Goal: Task Accomplishment & Management: Manage account settings

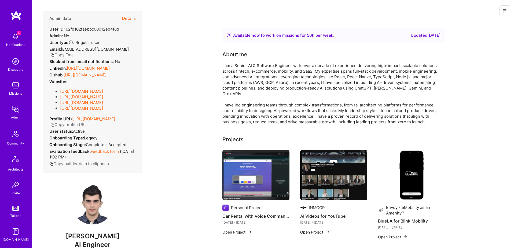
click at [123, 16] on button "Details" at bounding box center [129, 19] width 14 height 16
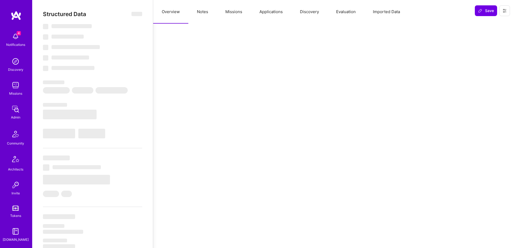
select select "Right Now"
select select "4"
select select "7"
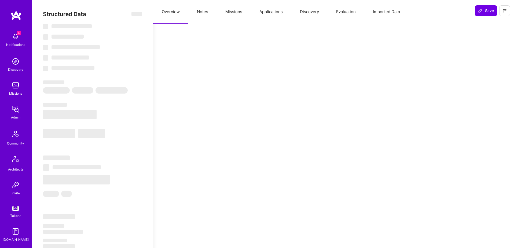
select select "AE"
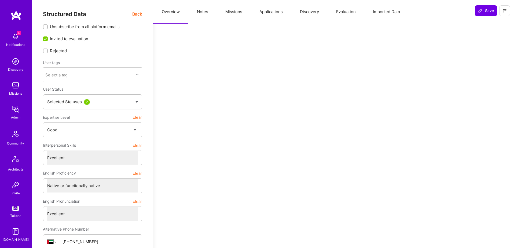
click at [234, 12] on button "Missions" at bounding box center [234, 12] width 34 height 24
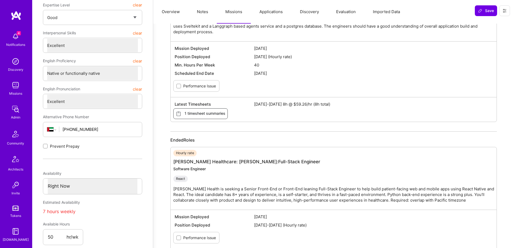
scroll to position [156, 0]
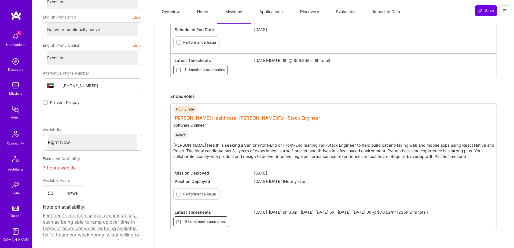
click at [247, 116] on link "Roger Healthcare: Roger Heath:Full-Stack Engineer" at bounding box center [246, 117] width 147 height 5
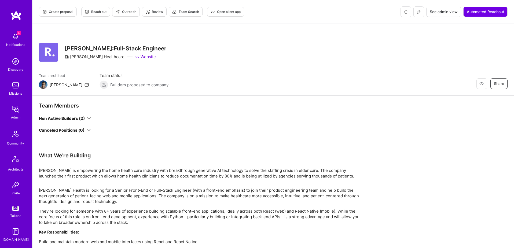
click at [434, 13] on span "See admin view" at bounding box center [444, 11] width 28 height 5
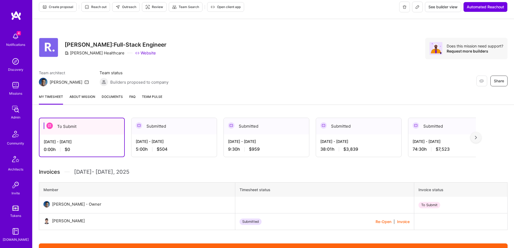
scroll to position [8, 0]
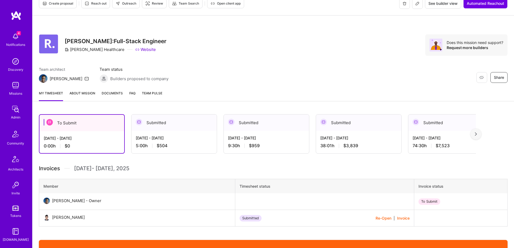
click at [109, 93] on span "Documents" at bounding box center [112, 93] width 21 height 6
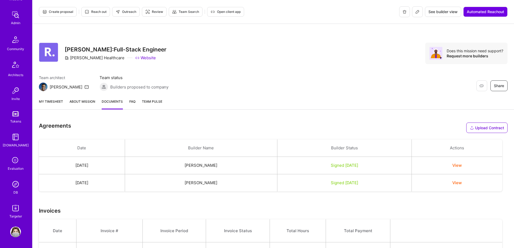
click at [53, 100] on link "My timesheet" at bounding box center [51, 104] width 24 height 11
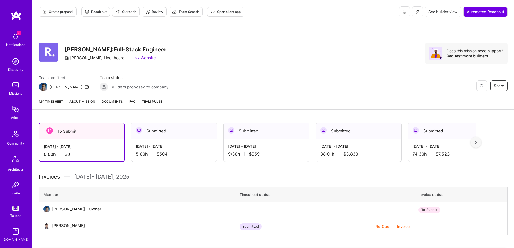
scroll to position [129, 0]
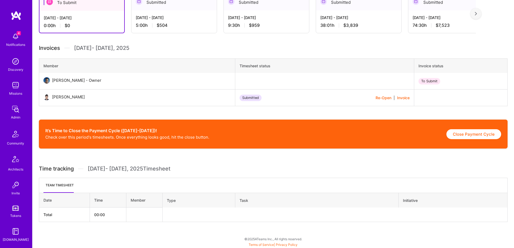
click at [46, 97] on img at bounding box center [46, 97] width 6 height 6
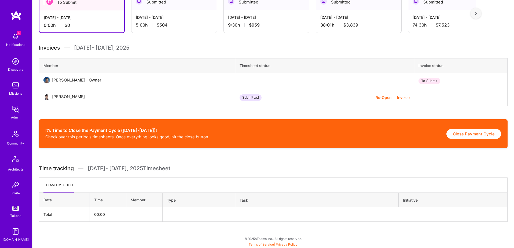
scroll to position [0, 0]
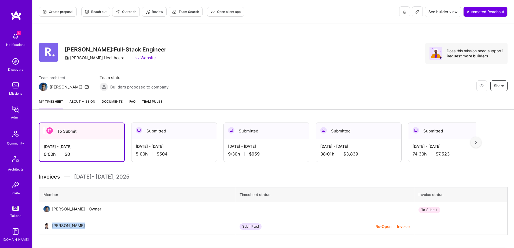
drag, startPoint x: 93, startPoint y: 226, endPoint x: 50, endPoint y: 228, distance: 42.7
click at [50, 228] on td "Marhaf Chamie" at bounding box center [137, 226] width 196 height 17
copy div "Marhaf Chamie"
click at [14, 187] on img at bounding box center [15, 184] width 11 height 11
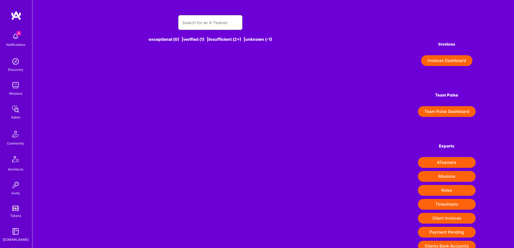
click at [197, 25] on input "text" at bounding box center [210, 23] width 56 height 14
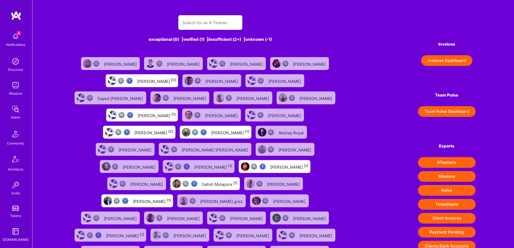
paste input "Marhaf Chamie"
type input "Marhaf Chamie"
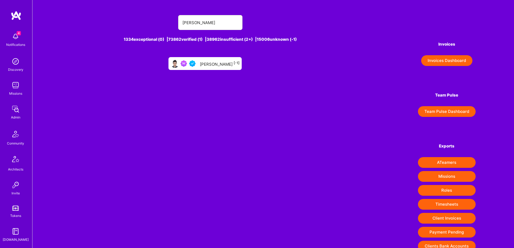
click at [218, 66] on div "Marhaf Chamie [-1]" at bounding box center [220, 63] width 40 height 7
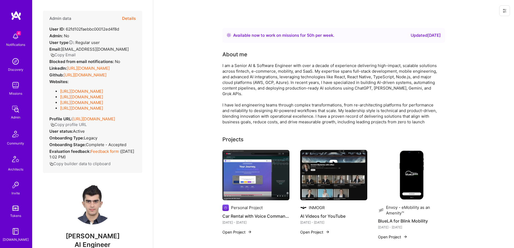
click at [131, 20] on button "Details" at bounding box center [129, 19] width 14 height 16
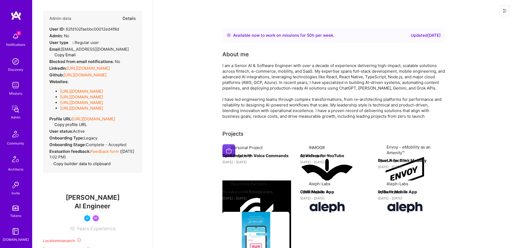
type textarea "x"
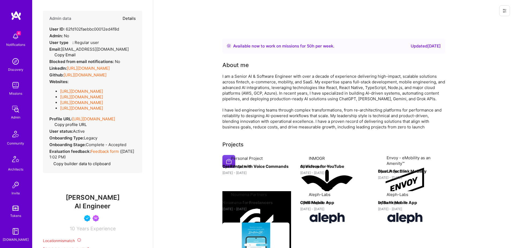
select select "4"
select select "7"
select select "AE"
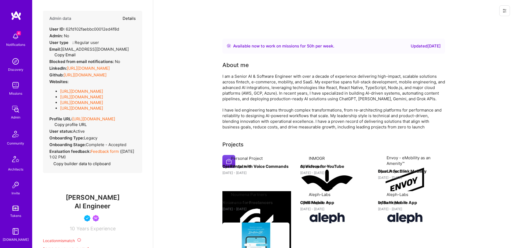
select select "Right Now"
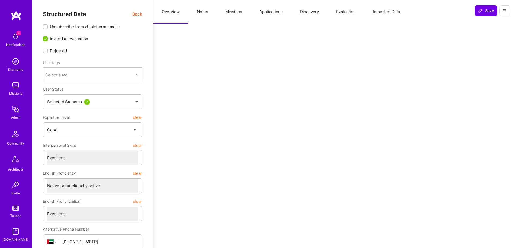
click at [504, 10] on icon at bounding box center [504, 11] width 4 height 4
click at [481, 24] on button "Login as Marhaf" at bounding box center [485, 23] width 50 height 14
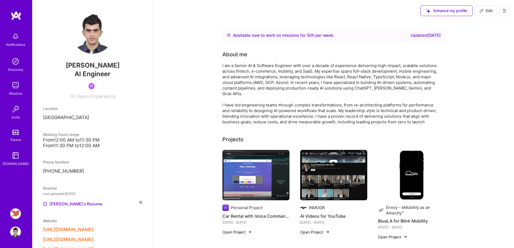
scroll to position [0, 0]
click at [15, 134] on img at bounding box center [15, 132] width 6 height 5
